Goal: Find contact information: Find contact information

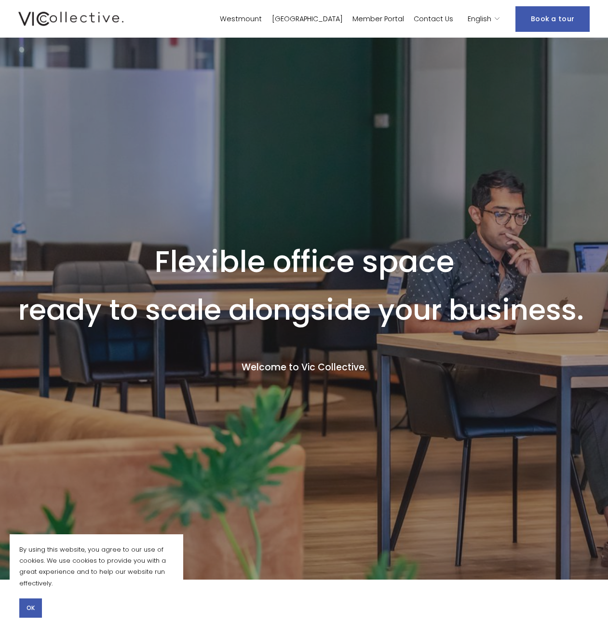
click at [37, 609] on button "OK" at bounding box center [30, 607] width 23 height 19
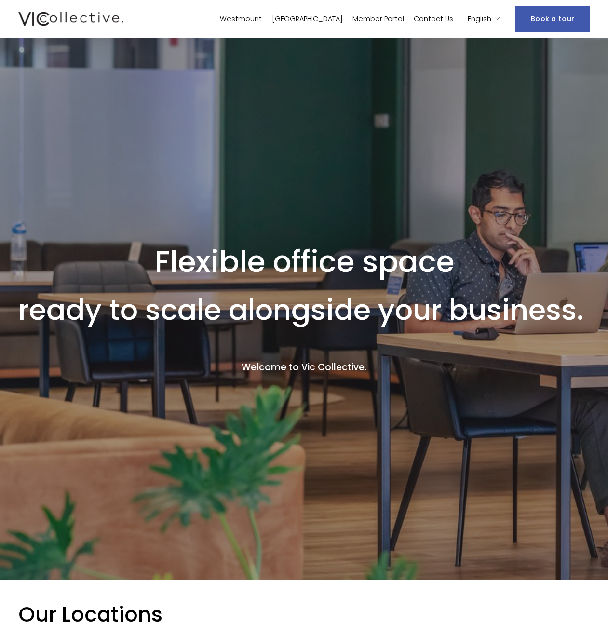
click at [495, 21] on div "English" at bounding box center [484, 19] width 33 height 14
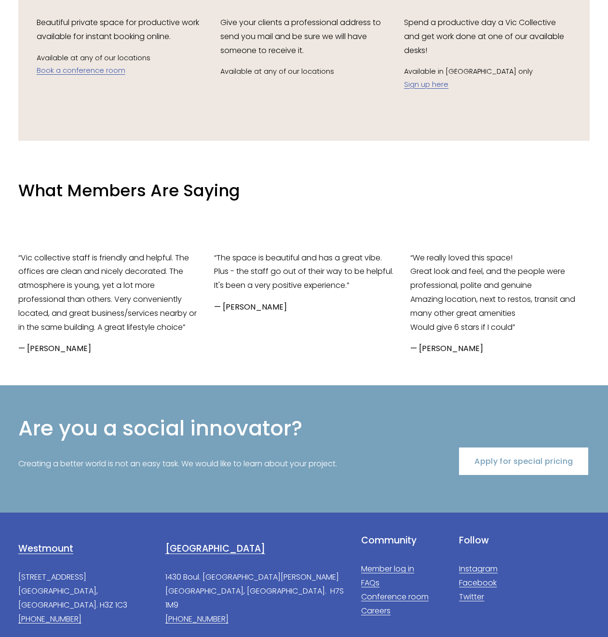
scroll to position [1936, 0]
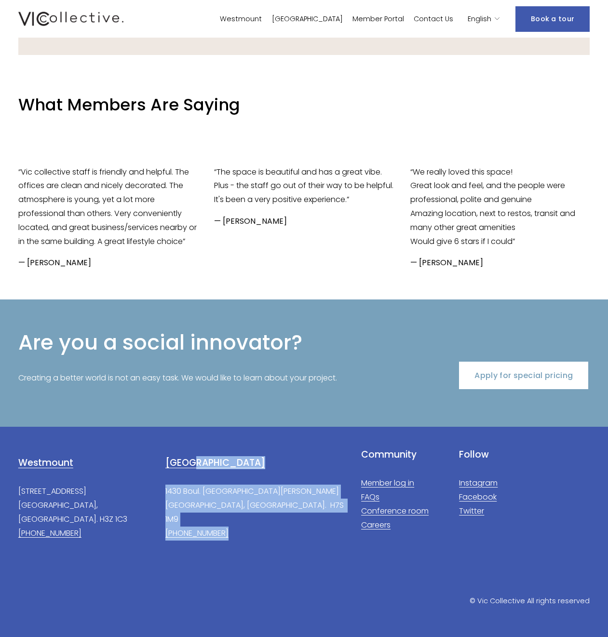
drag, startPoint x: 241, startPoint y: 521, endPoint x: 208, endPoint y: 459, distance: 71.2
click at [208, 459] on div "Laval 1430 Boul. Saint-Martin Laval, QC. H7S 1M9 (450) 505-5006" at bounding box center [254, 498] width 179 height 84
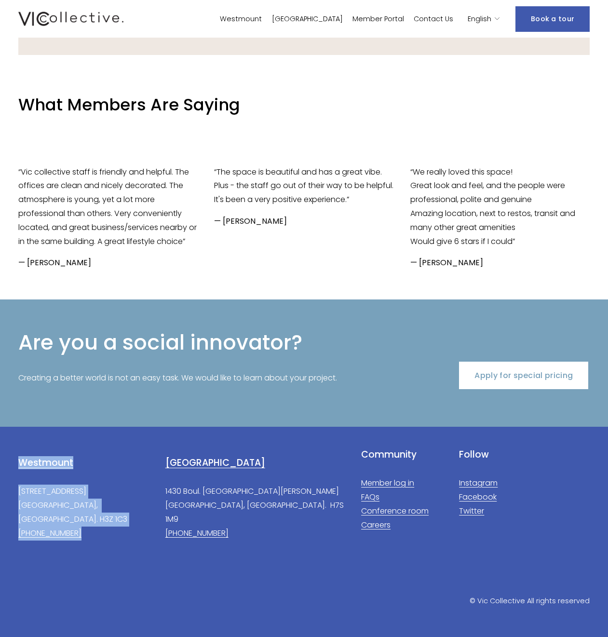
drag, startPoint x: 8, startPoint y: 458, endPoint x: 87, endPoint y: 521, distance: 100.8
click at [87, 521] on div "Laval 1430 Boul. Saint-Martin Laval, QC. H7S 1M9 (450) 505-5006 Westmount 376 V…" at bounding box center [304, 531] width 608 height 209
copy div "Westmount 376 Victoria Ave. #200 Westmount, QC. H3Z 1C3 (514) 360-0751"
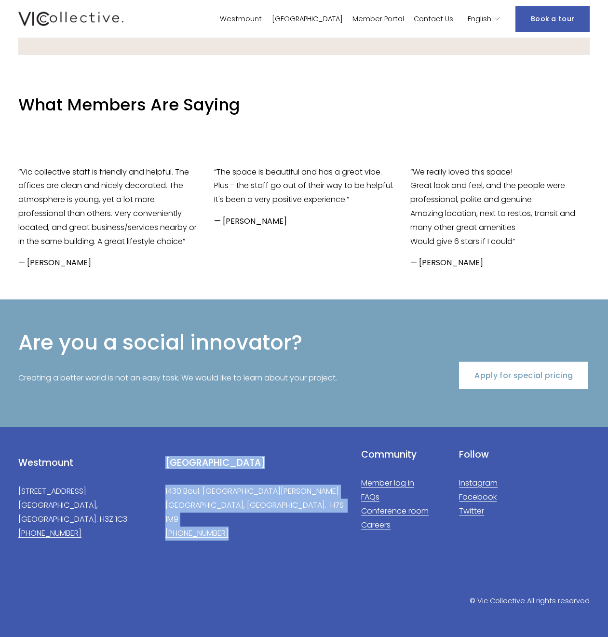
drag, startPoint x: 244, startPoint y: 519, endPoint x: 166, endPoint y: 461, distance: 97.8
click at [166, 461] on div "Laval 1430 Boul. Saint-Martin Laval, QC. H7S 1M9 (450) 505-5006" at bounding box center [254, 498] width 179 height 84
copy div "Laval 1430 Boul. Saint-Martin Laval, QC. H7S 1M9 (450) 505-5006"
click at [440, 17] on link "Contact Us" at bounding box center [434, 19] width 40 height 14
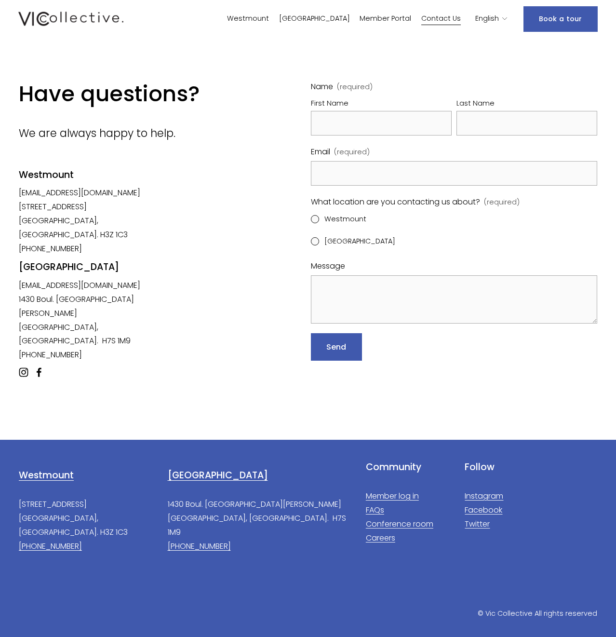
click at [83, 17] on img at bounding box center [70, 19] width 105 height 18
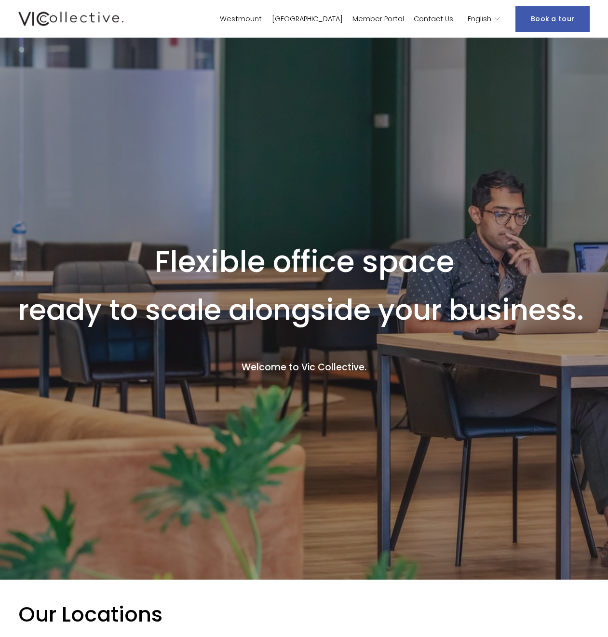
click at [262, 16] on link "Westmount" at bounding box center [241, 19] width 42 height 14
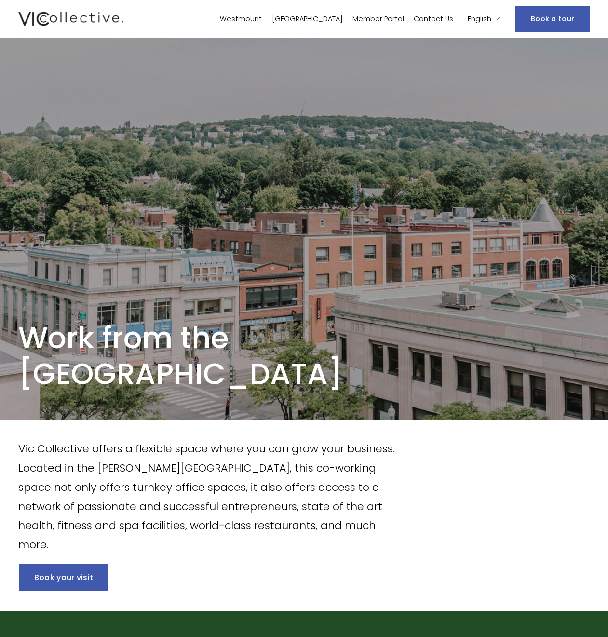
click at [333, 15] on link "[GEOGRAPHIC_DATA]" at bounding box center [307, 19] width 71 height 14
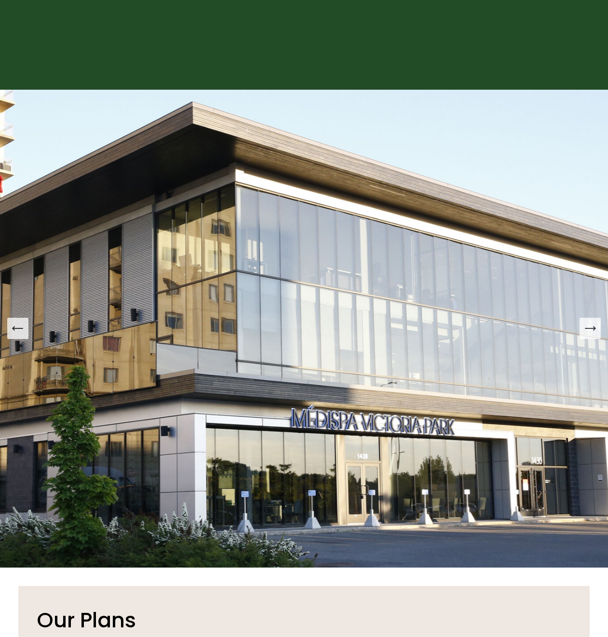
scroll to position [1253, 0]
